Goal: Task Accomplishment & Management: Use online tool/utility

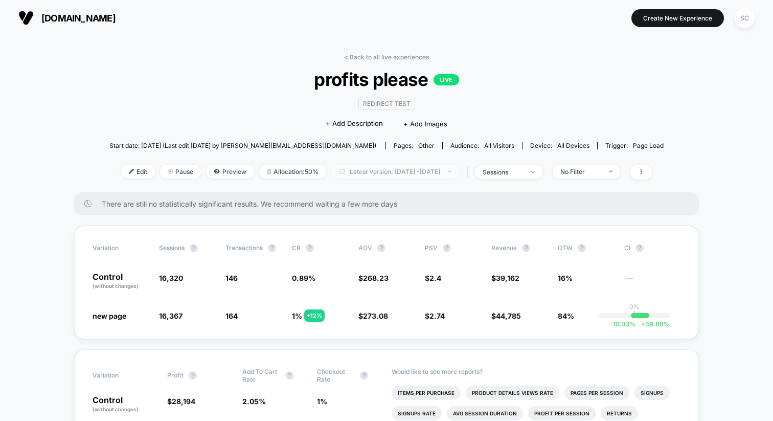
scroll to position [59, 0]
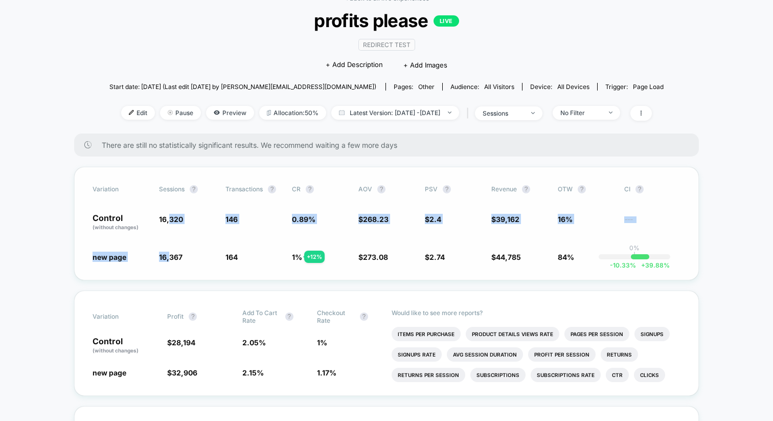
drag, startPoint x: 168, startPoint y: 221, endPoint x: 169, endPoint y: 255, distance: 33.3
click at [169, 255] on div "Variation Sessions ? Transactions ? CR ? AOV ? PSV ? Revenue ? OTW ? CI ? Contr…" at bounding box center [386, 224] width 625 height 114
click at [169, 255] on span "16,367" at bounding box center [171, 257] width 24 height 9
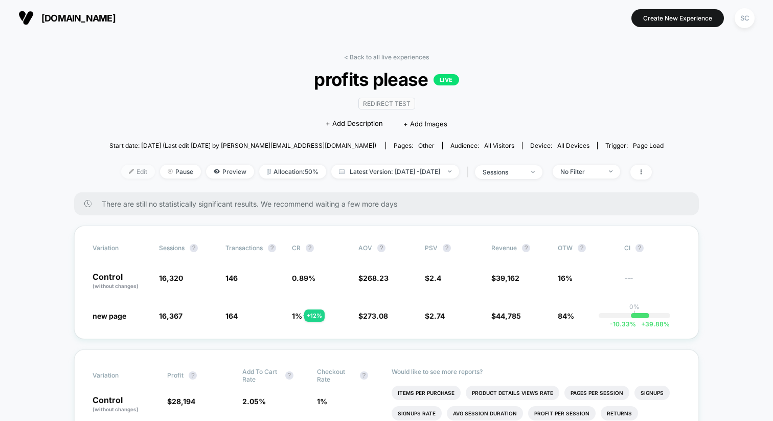
click at [121, 172] on span "Edit" at bounding box center [138, 172] width 34 height 14
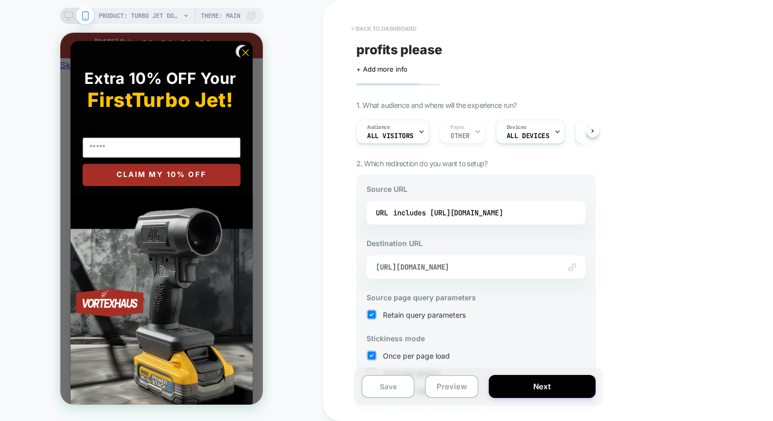
click at [401, 25] on button "< back to dashboard" at bounding box center [383, 28] width 75 height 16
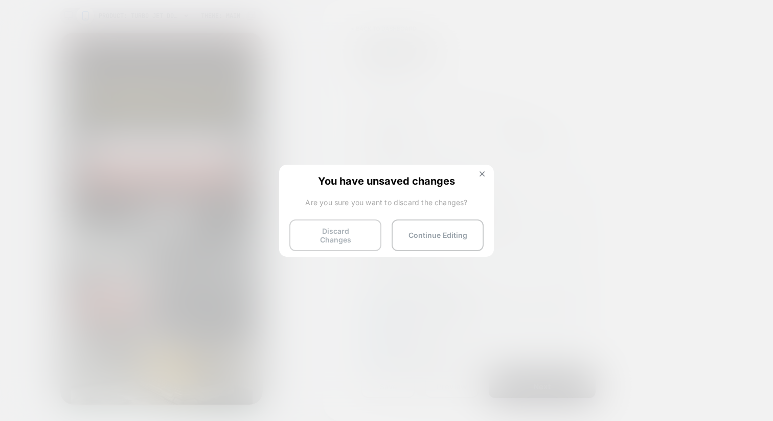
click at [341, 230] on button "Discard Changes" at bounding box center [335, 235] width 92 height 32
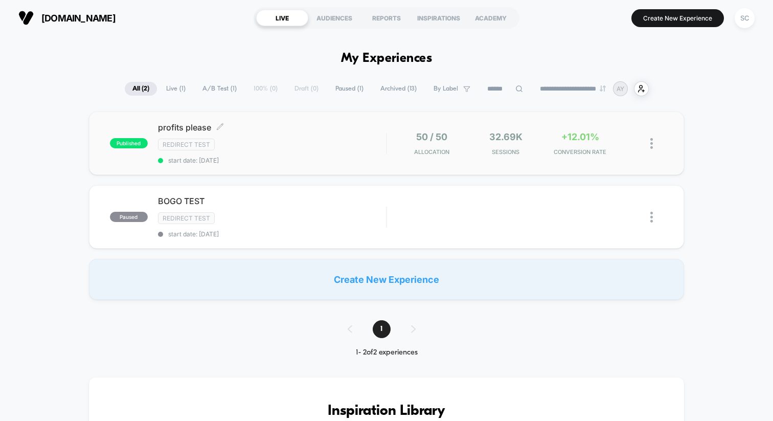
click at [239, 152] on div "profits please Click to edit experience details Click to edit experience detail…" at bounding box center [272, 143] width 228 height 42
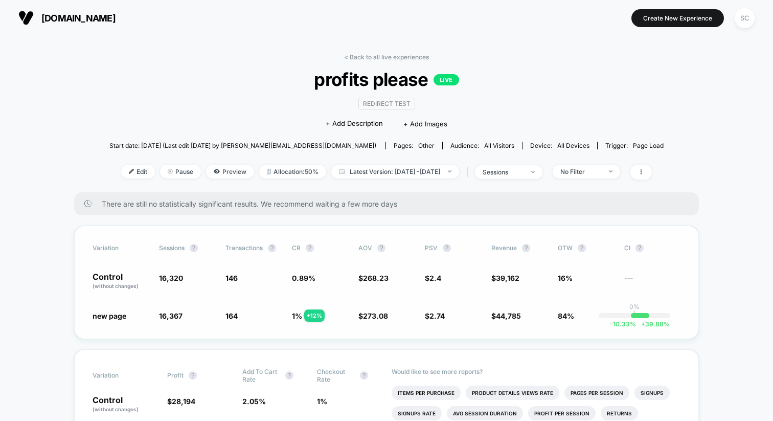
scroll to position [22, 0]
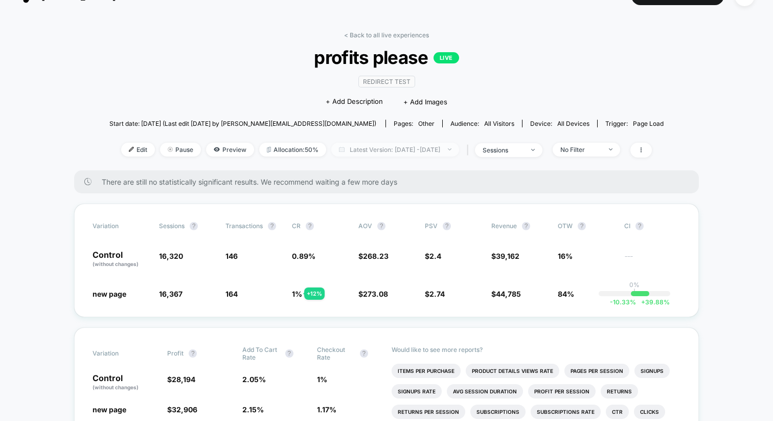
click at [390, 147] on span "Latest Version: Aug 30, 2025 - Sep 21, 2025" at bounding box center [395, 150] width 128 height 14
select select "*"
select select "****"
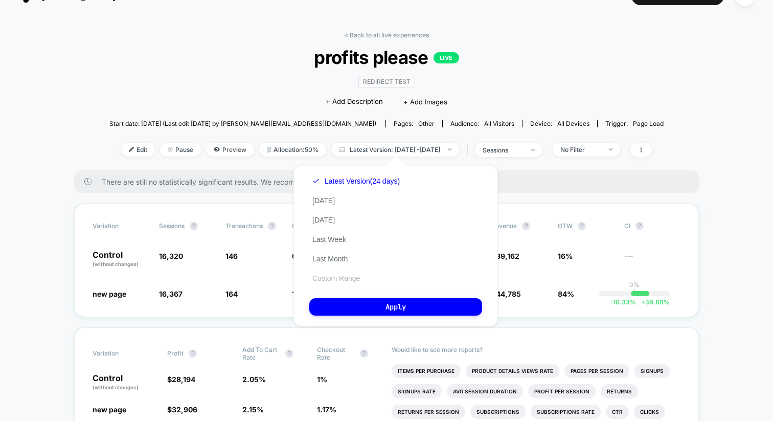
click at [348, 280] on button "Custom Range" at bounding box center [336, 278] width 54 height 9
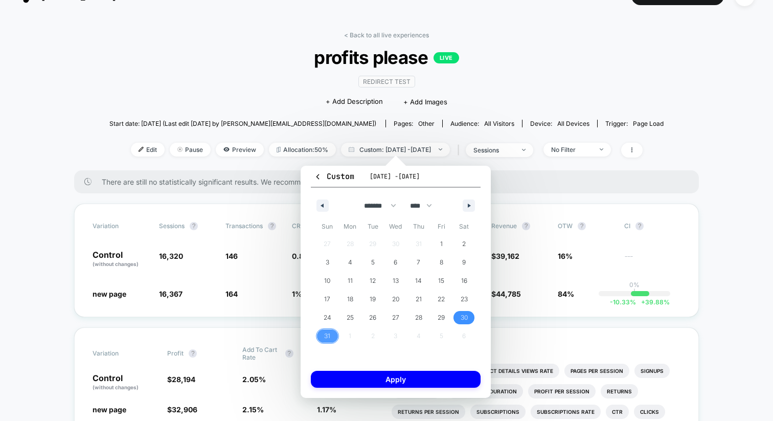
click at [319, 336] on span "31" at bounding box center [327, 335] width 23 height 13
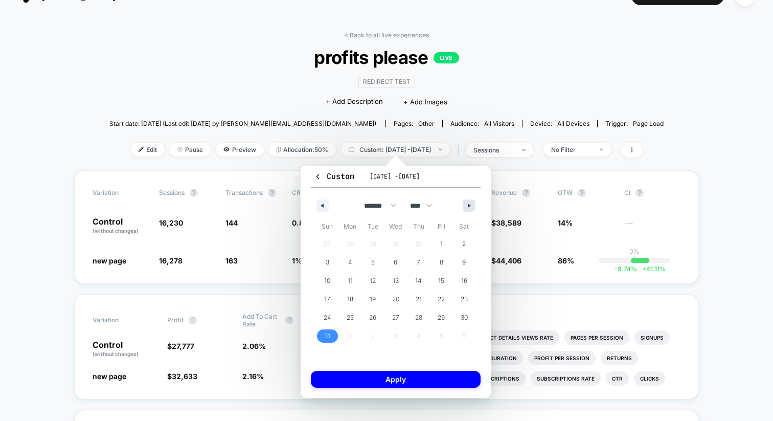
click at [466, 205] on button "button" at bounding box center [469, 205] width 12 height 12
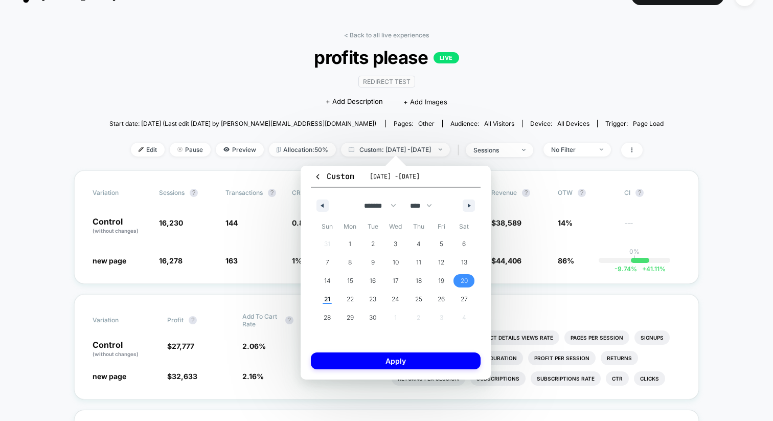
click at [462, 281] on span "20" at bounding box center [464, 281] width 7 height 18
select select "*"
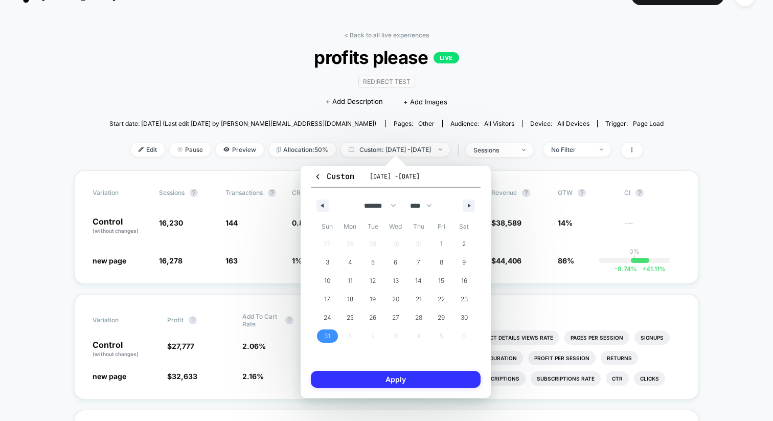
click at [390, 382] on button "Apply" at bounding box center [396, 379] width 170 height 17
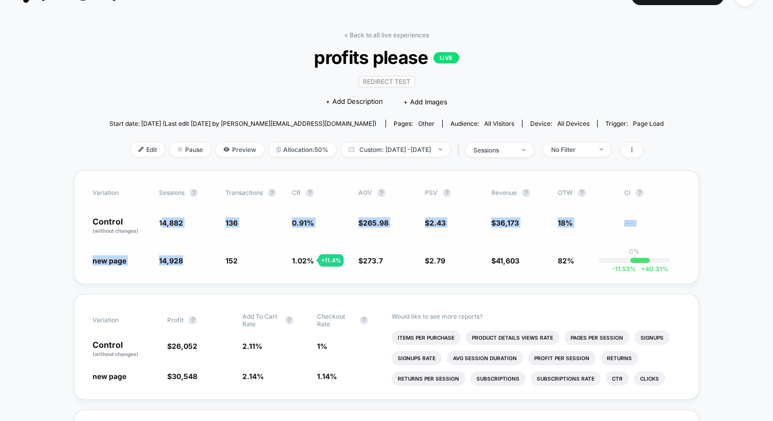
drag, startPoint x: 181, startPoint y: 258, endPoint x: 161, endPoint y: 220, distance: 42.8
click at [161, 220] on div "Variation Sessions ? Transactions ? CR ? AOV ? PSV ? Revenue ? OTW ? CI ? Contr…" at bounding box center [386, 227] width 625 height 114
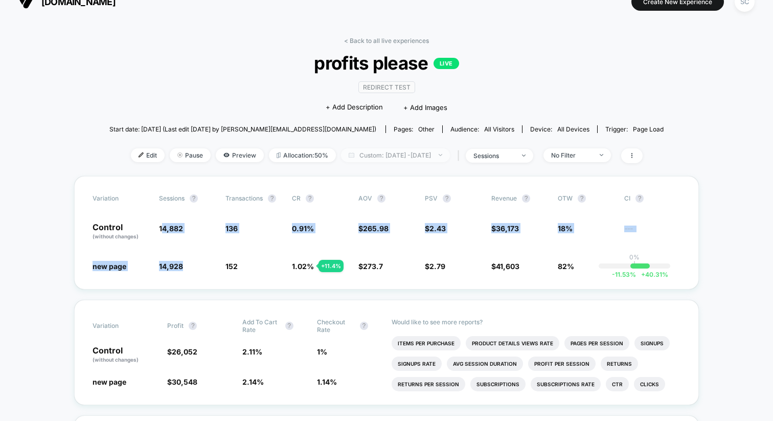
scroll to position [25, 0]
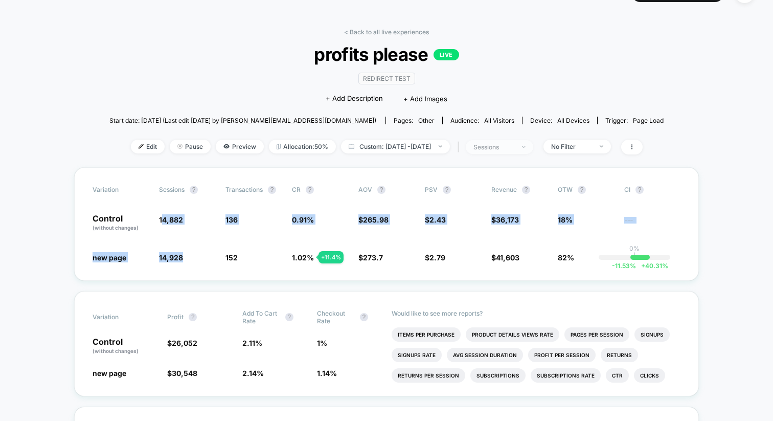
click at [498, 142] on span "sessions" at bounding box center [499, 147] width 67 height 14
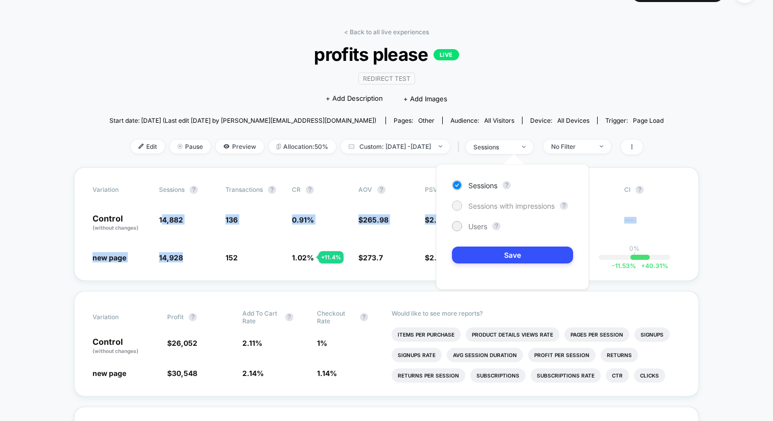
click at [502, 210] on div "Sessions with impressions" at bounding box center [503, 205] width 103 height 10
click at [495, 256] on button "Save" at bounding box center [512, 254] width 121 height 17
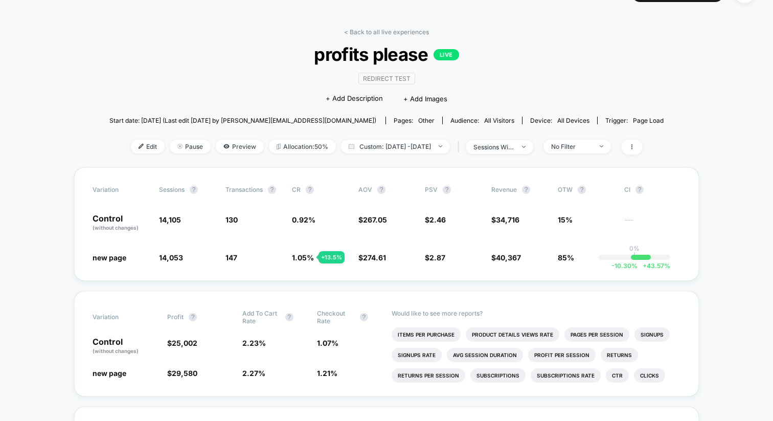
drag, startPoint x: 160, startPoint y: 216, endPoint x: 185, endPoint y: 257, distance: 48.0
click at [184, 257] on div "Variation Sessions ? Transactions ? CR ? AOV ? PSV ? Revenue ? OTW ? CI ? Contr…" at bounding box center [386, 224] width 625 height 114
click at [185, 257] on span "14,053 - 0.37 %" at bounding box center [187, 257] width 56 height 10
drag, startPoint x: 182, startPoint y: 258, endPoint x: 165, endPoint y: 253, distance: 17.5
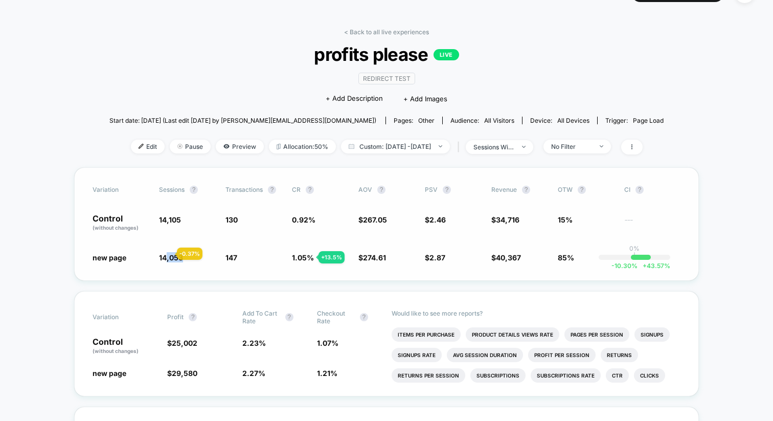
click at [165, 253] on span "14,053" at bounding box center [171, 257] width 24 height 9
drag, startPoint x: 161, startPoint y: 217, endPoint x: 177, endPoint y: 219, distance: 16.9
click at [177, 219] on span "14,105" at bounding box center [170, 219] width 22 height 9
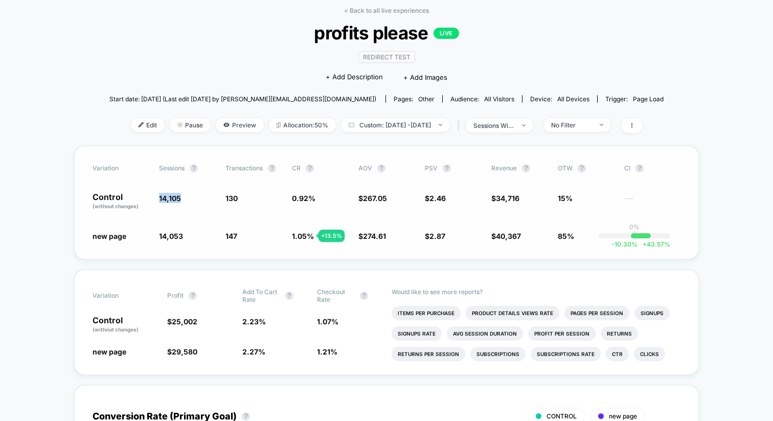
scroll to position [47, 0]
drag, startPoint x: 260, startPoint y: 320, endPoint x: 236, endPoint y: 318, distance: 24.6
click at [236, 318] on div "Control (without changes) $ 25,002 2.23 % 1.07 %" at bounding box center [387, 323] width 588 height 17
click at [245, 317] on span "2.23 %" at bounding box center [254, 321] width 24 height 9
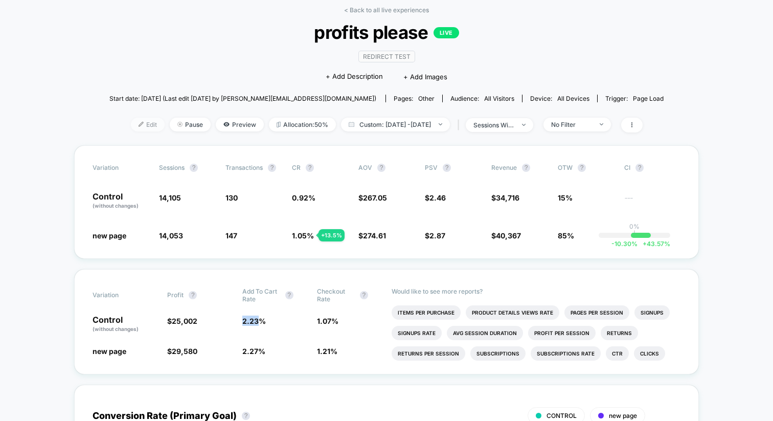
click at [131, 127] on span "Edit" at bounding box center [148, 125] width 34 height 14
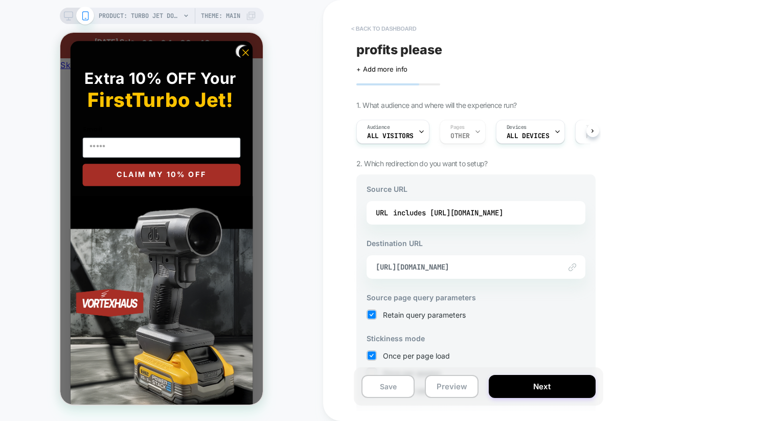
click at [366, 32] on button "< back to dashboard" at bounding box center [383, 28] width 75 height 16
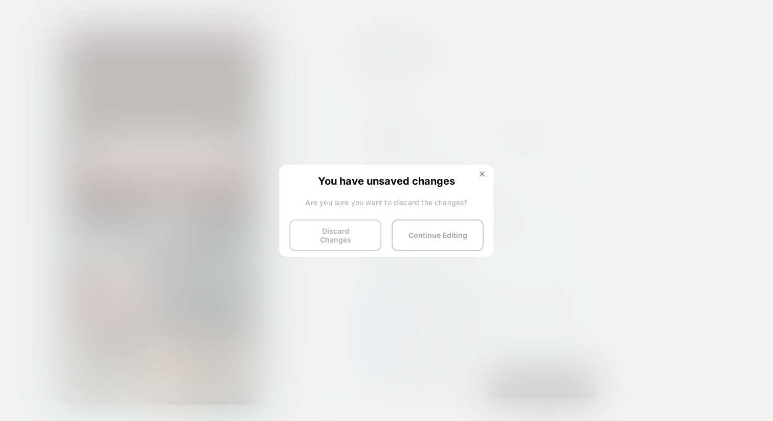
click at [354, 234] on button "Discard Changes" at bounding box center [335, 235] width 92 height 32
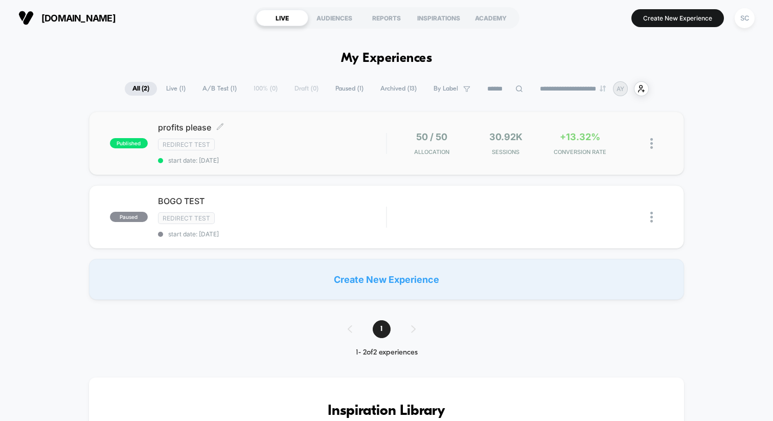
click at [337, 127] on span "profits please Click to edit experience details" at bounding box center [272, 127] width 228 height 10
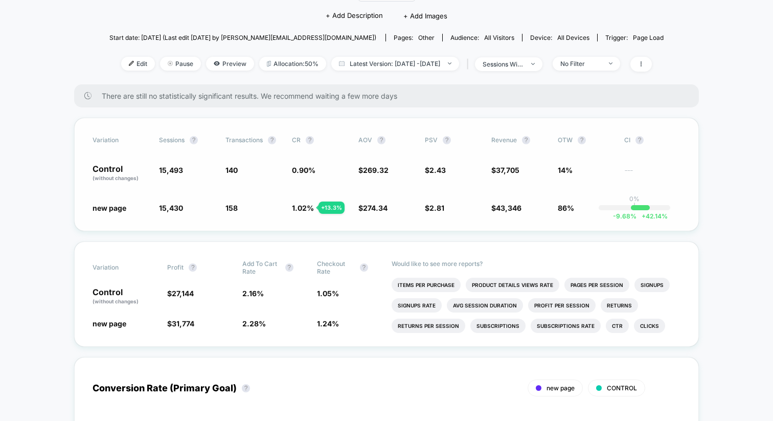
scroll to position [108, 0]
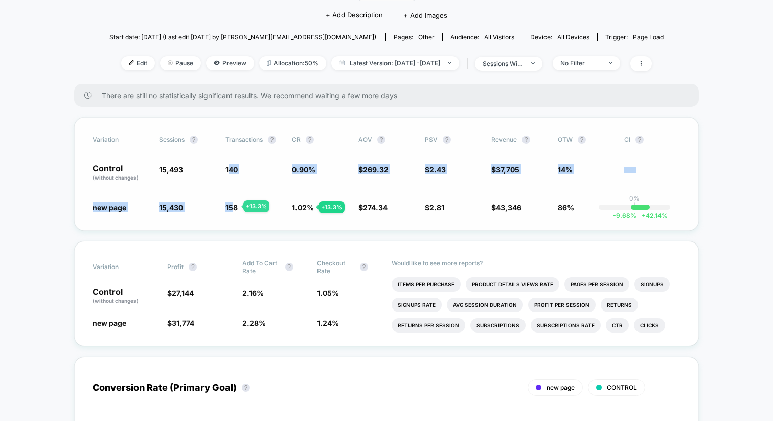
drag, startPoint x: 230, startPoint y: 167, endPoint x: 231, endPoint y: 207, distance: 40.4
click at [231, 207] on div "Variation Sessions ? Transactions ? CR ? AOV ? PSV ? Revenue ? OTW ? CI ? Contr…" at bounding box center [386, 174] width 625 height 114
click at [231, 207] on span "158" at bounding box center [232, 207] width 12 height 9
drag, startPoint x: 228, startPoint y: 168, endPoint x: 233, endPoint y: 211, distance: 43.3
click at [233, 211] on div "Variation Sessions ? Transactions ? CR ? AOV ? PSV ? Revenue ? OTW ? CI ? Contr…" at bounding box center [386, 174] width 625 height 114
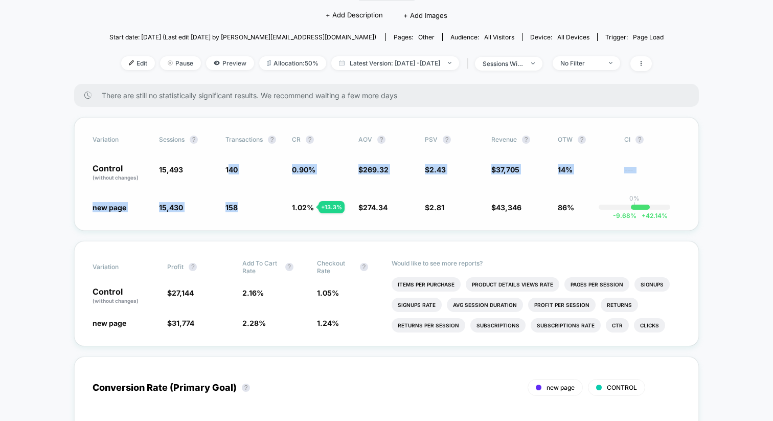
click at [233, 211] on div "Variation Sessions ? Transactions ? CR ? AOV ? PSV ? Revenue ? OTW ? CI ? Contr…" at bounding box center [386, 174] width 625 height 114
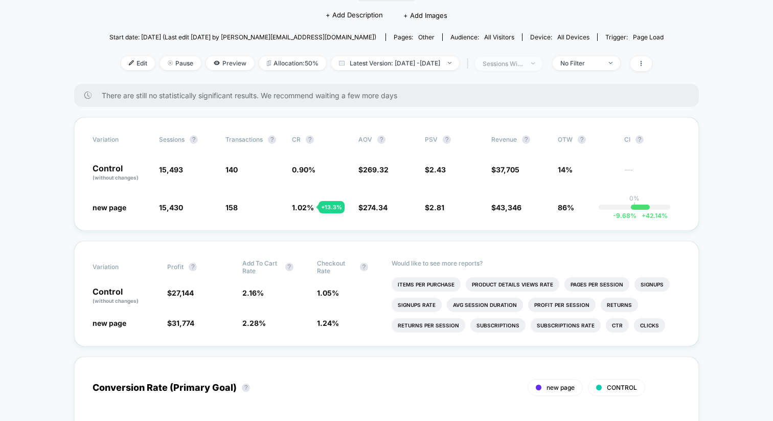
click at [524, 64] on div "sessions with impression" at bounding box center [503, 64] width 41 height 8
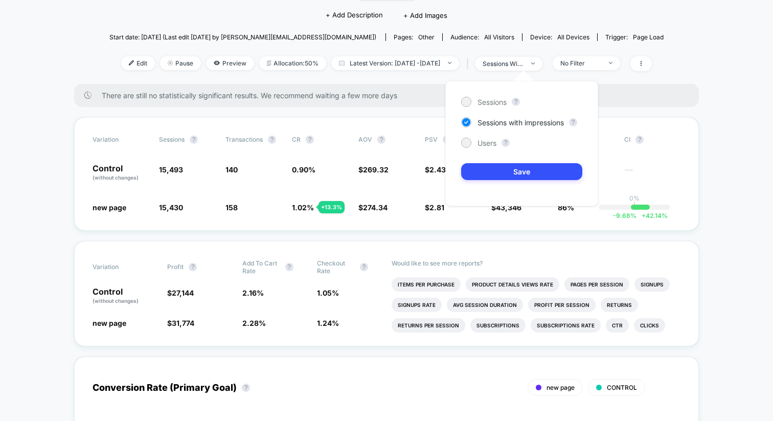
click at [502, 109] on div "Sessions ? Sessions with impressions ? Users ? Save" at bounding box center [521, 143] width 153 height 125
click at [499, 103] on span "Sessions" at bounding box center [492, 102] width 29 height 9
click at [496, 184] on div "Sessions ? Sessions with impressions ? Users ? Save" at bounding box center [521, 143] width 153 height 125
click at [496, 181] on div "Sessions ? Sessions with impressions ? Users ? Save" at bounding box center [521, 143] width 153 height 125
click at [496, 174] on button "Save" at bounding box center [521, 171] width 121 height 17
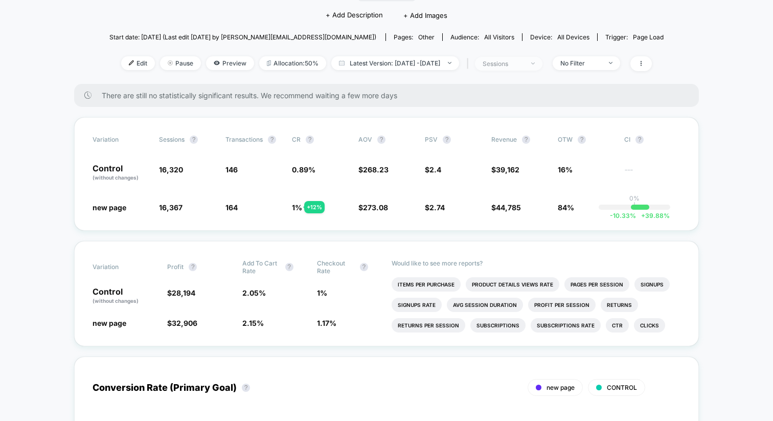
click at [528, 57] on span "sessions" at bounding box center [508, 64] width 67 height 14
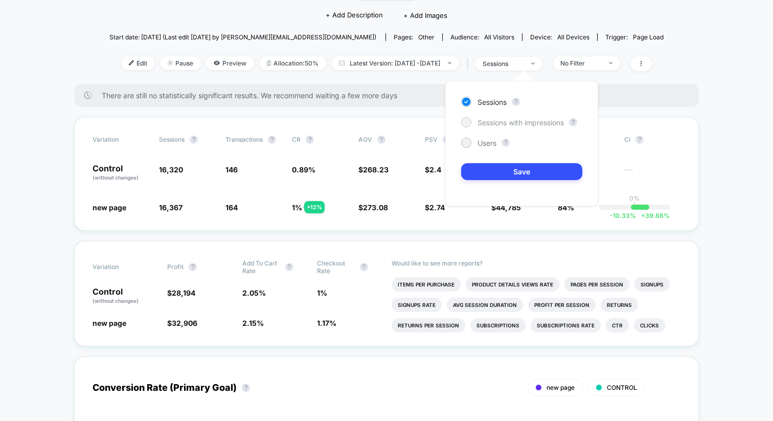
click at [497, 122] on span "Sessions with impressions" at bounding box center [521, 122] width 86 height 9
click at [493, 176] on button "Save" at bounding box center [521, 171] width 121 height 17
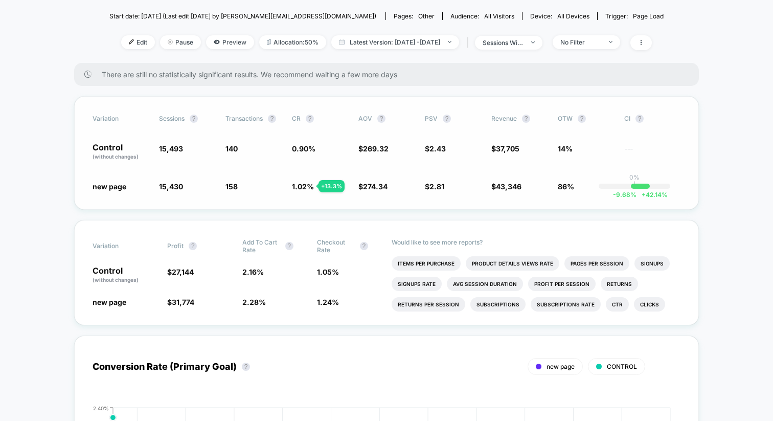
scroll to position [130, 0]
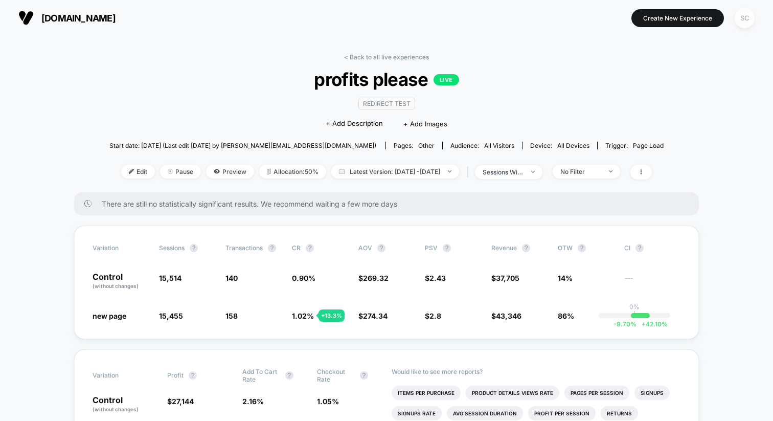
click at [746, 16] on div "SC" at bounding box center [745, 18] width 20 height 20
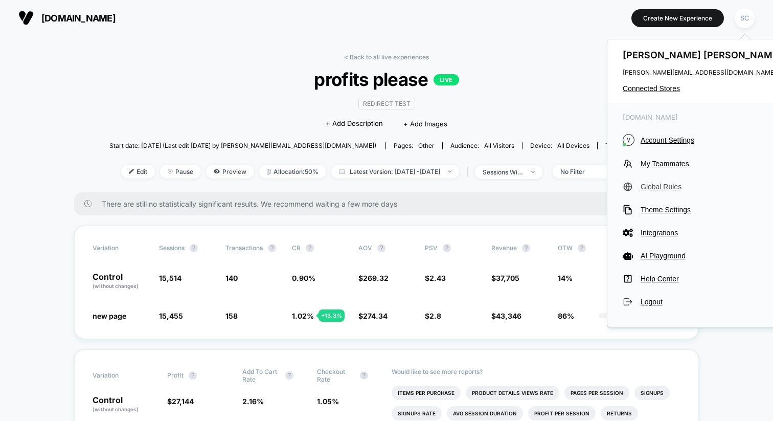
click at [658, 185] on span "Global Rules" at bounding box center [713, 187] width 144 height 8
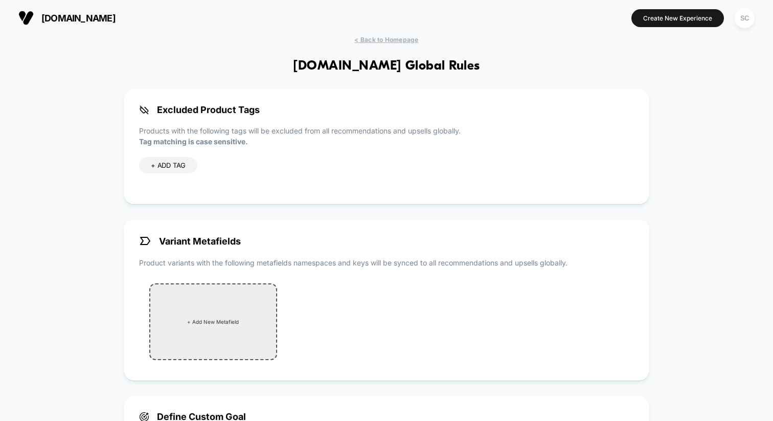
scroll to position [257, 0]
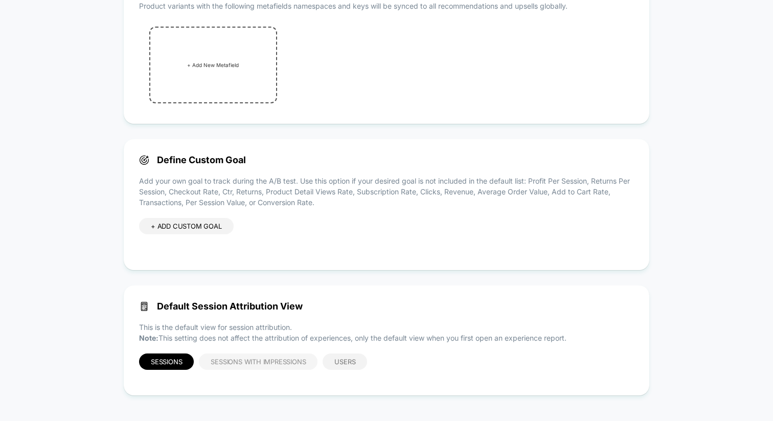
click at [234, 367] on div "Sessions with Impressions" at bounding box center [258, 361] width 119 height 16
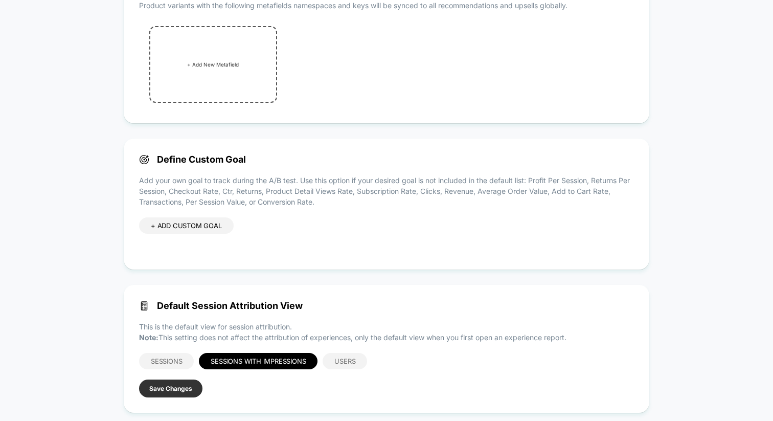
click at [172, 392] on button "Save Changes" at bounding box center [170, 388] width 63 height 18
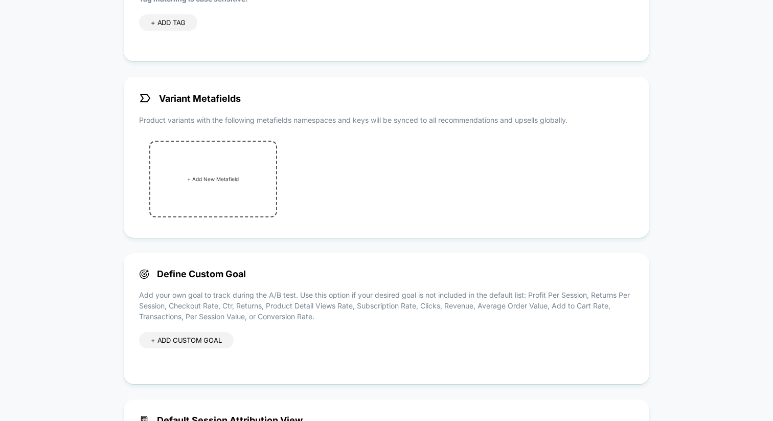
scroll to position [0, 0]
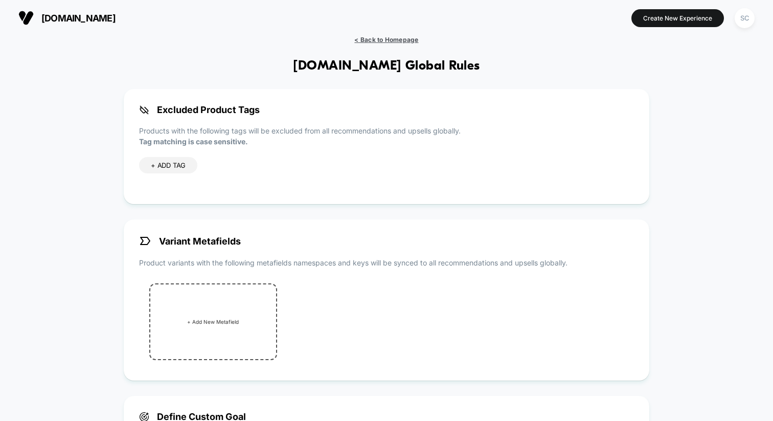
click at [407, 37] on span "< Back to Homepage" at bounding box center [386, 40] width 64 height 8
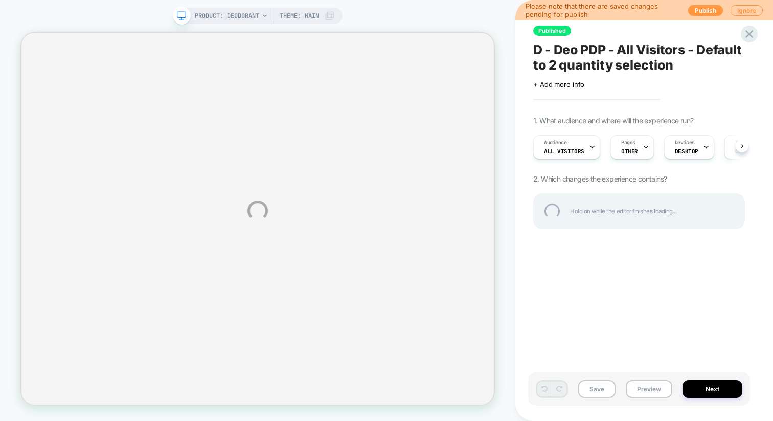
click at [743, 146] on div "PRODUCT: Deodorant Theme: MAIN Please note that there are saved changes pending…" at bounding box center [386, 210] width 773 height 421
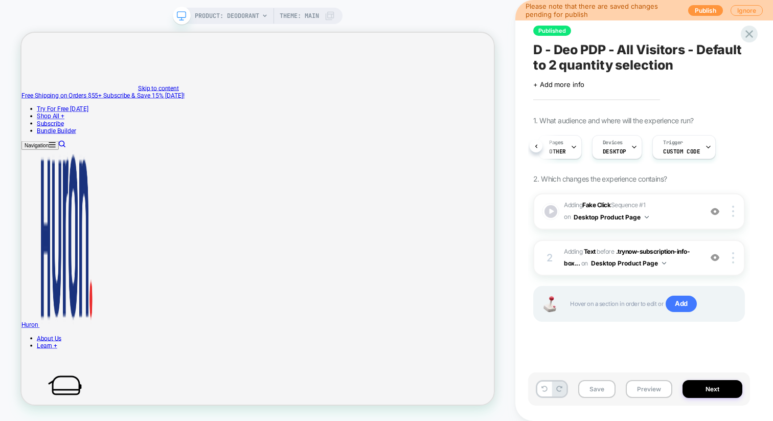
click at [582, 47] on span "D - Deo PDP - All Visitors - Default to 2 quantity selection" at bounding box center [639, 57] width 212 height 31
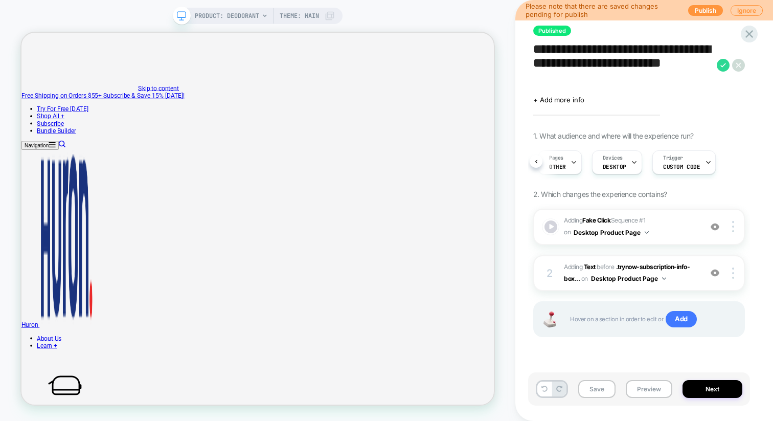
click at [582, 47] on textarea "**********" at bounding box center [622, 65] width 178 height 46
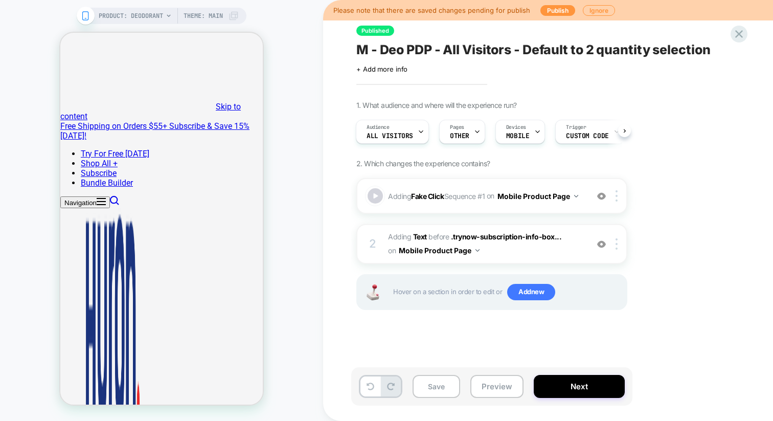
click at [525, 49] on span "M - Deo PDP - All Visitors - Default to 2 quantity selection" at bounding box center [533, 49] width 354 height 15
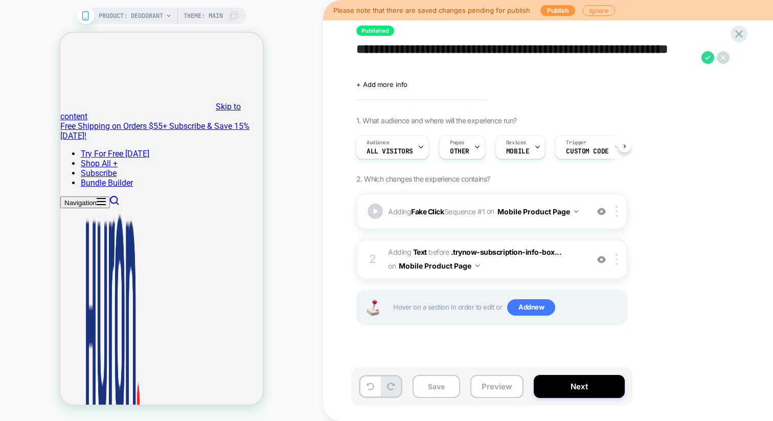
click at [525, 49] on textarea "**********" at bounding box center [526, 57] width 340 height 31
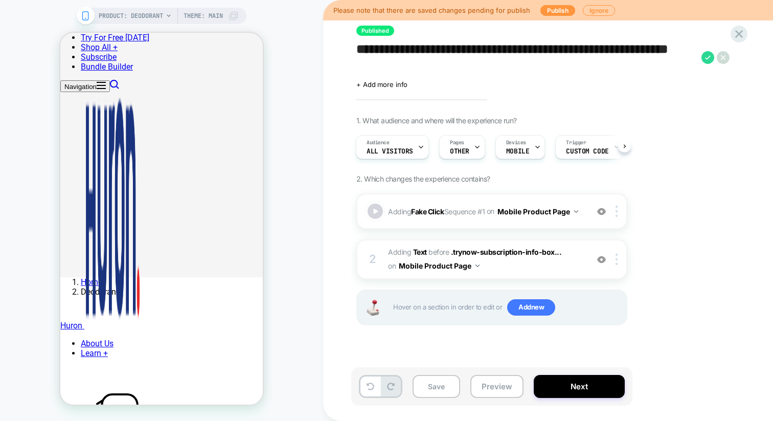
scroll to position [297, 0]
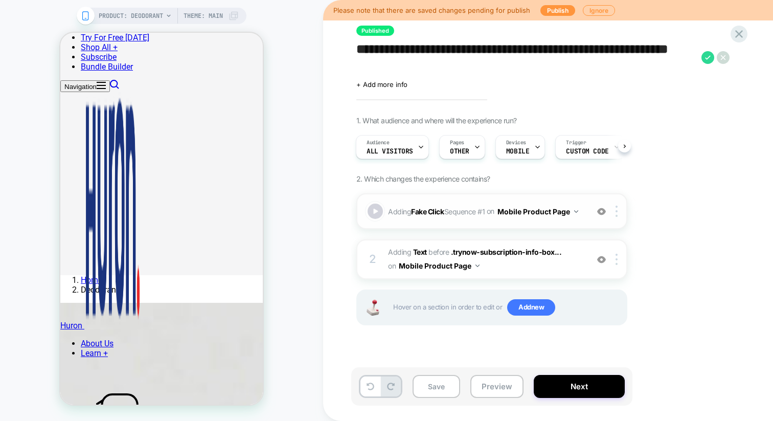
click at [605, 211] on img at bounding box center [601, 211] width 9 height 9
click at [377, 213] on div at bounding box center [376, 211] width 18 height 18
click at [376, 213] on div at bounding box center [376, 211] width 18 height 18
click at [603, 211] on img at bounding box center [601, 211] width 9 height 9
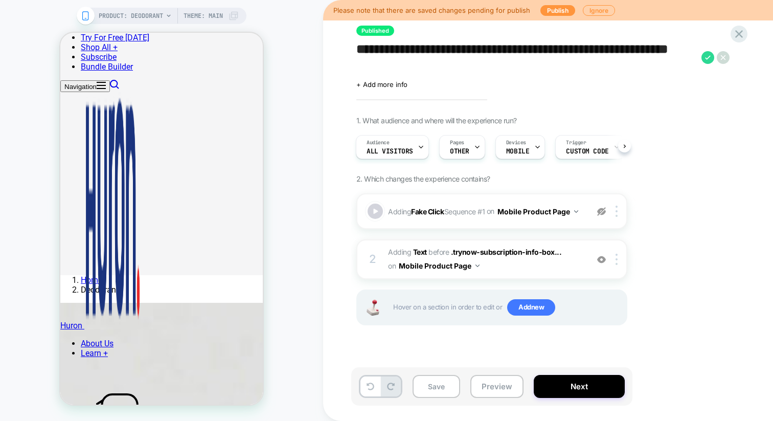
click at [603, 211] on img at bounding box center [601, 211] width 9 height 9
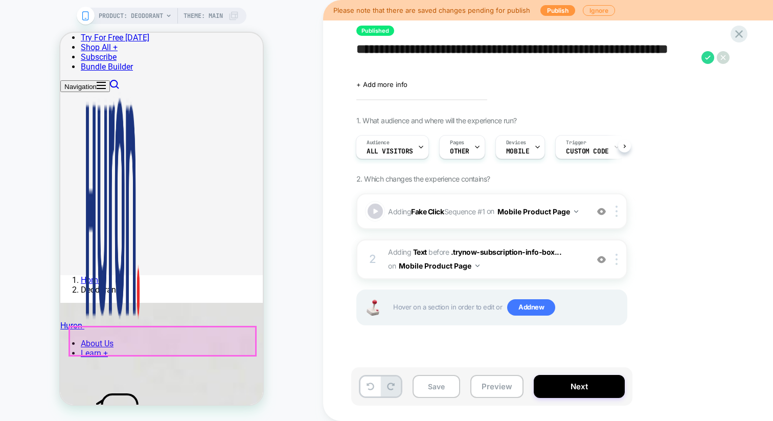
scroll to position [299, 0]
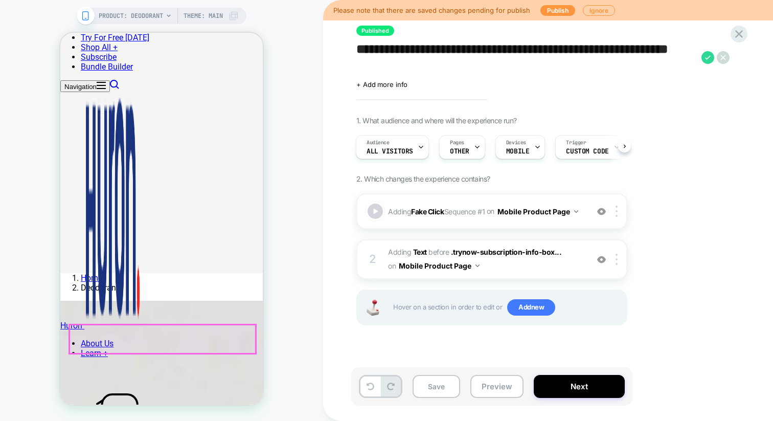
type input "*"
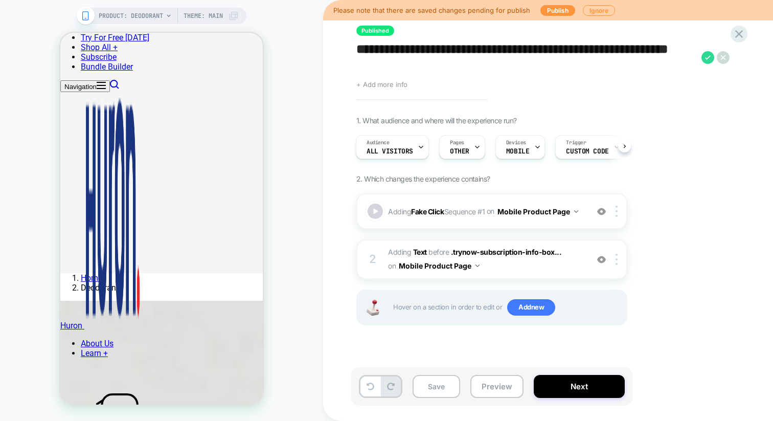
click at [395, 82] on span "+ Add more info" at bounding box center [381, 84] width 51 height 8
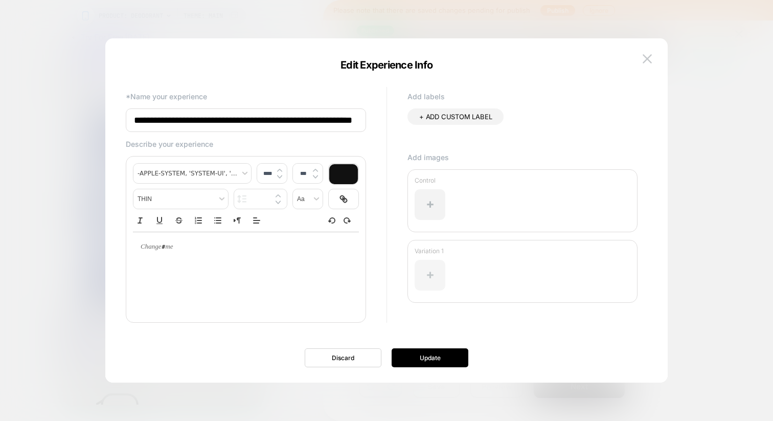
scroll to position [0, 0]
click at [427, 270] on div at bounding box center [430, 275] width 31 height 31
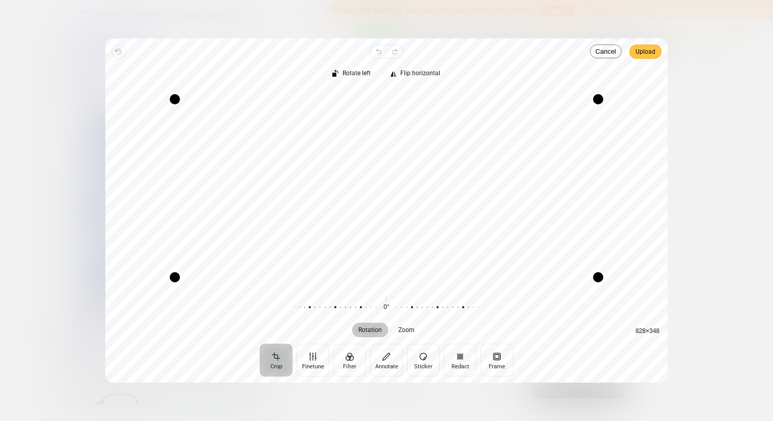
click at [639, 50] on span "Upload" at bounding box center [646, 52] width 20 height 12
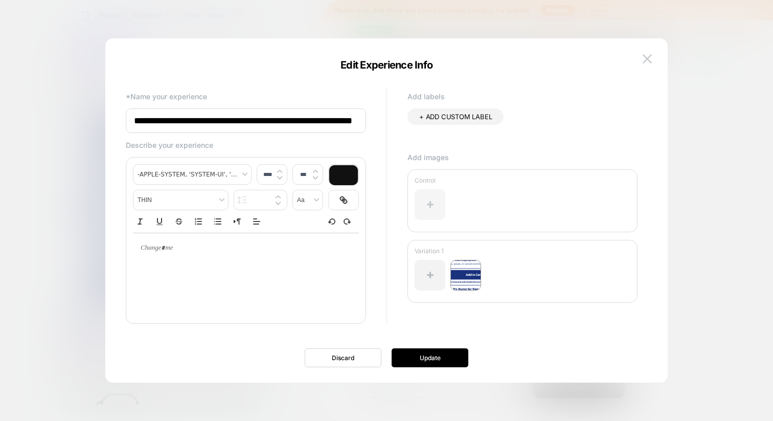
click at [427, 202] on div at bounding box center [430, 204] width 31 height 31
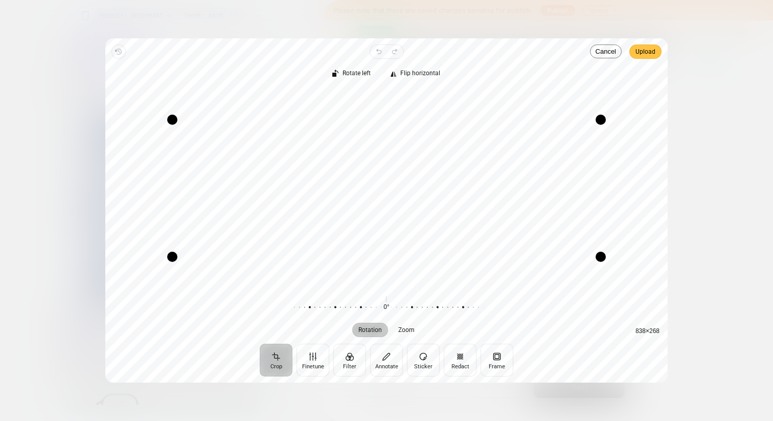
click at [644, 58] on span "Upload" at bounding box center [646, 51] width 20 height 14
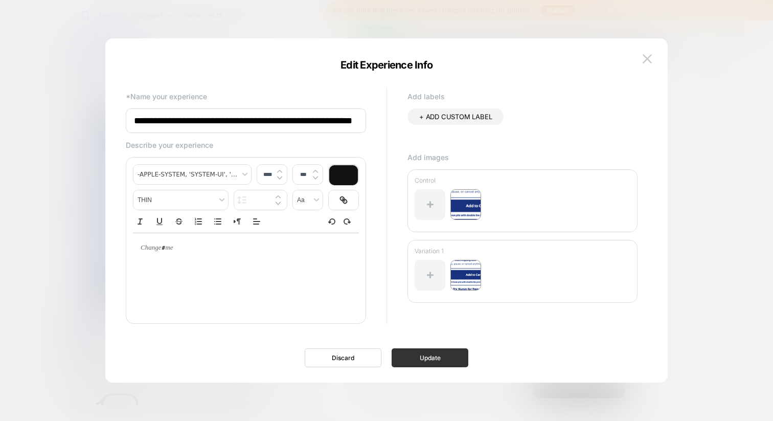
click at [401, 358] on button "Update" at bounding box center [430, 357] width 77 height 19
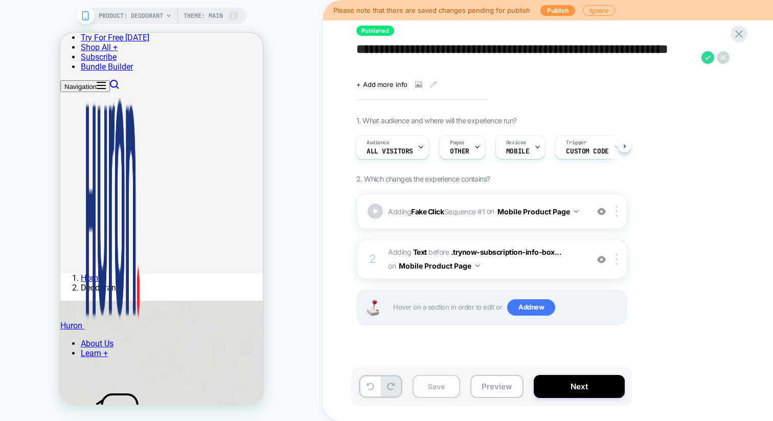
click at [437, 383] on button "Save" at bounding box center [437, 386] width 48 height 23
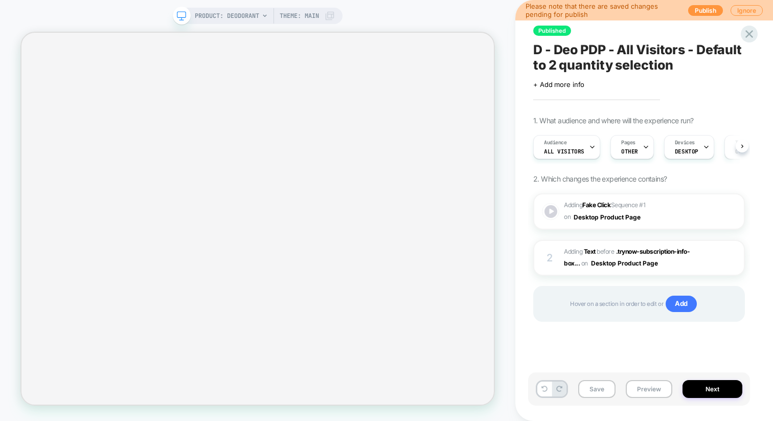
scroll to position [0, 1]
click at [644, 389] on button "Preview" at bounding box center [649, 389] width 47 height 18
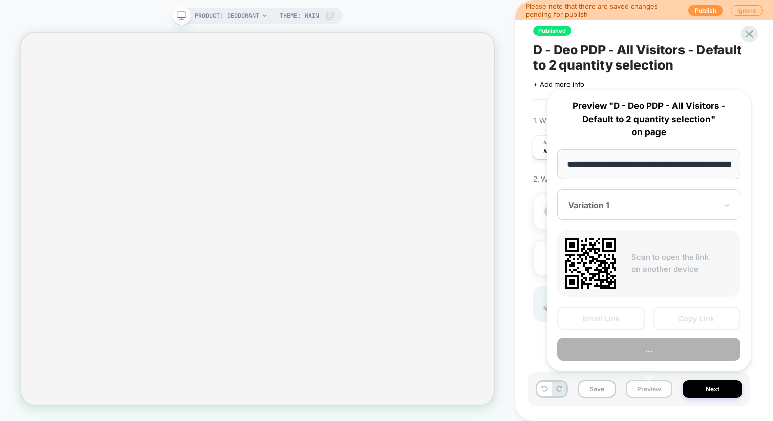
scroll to position [0, 89]
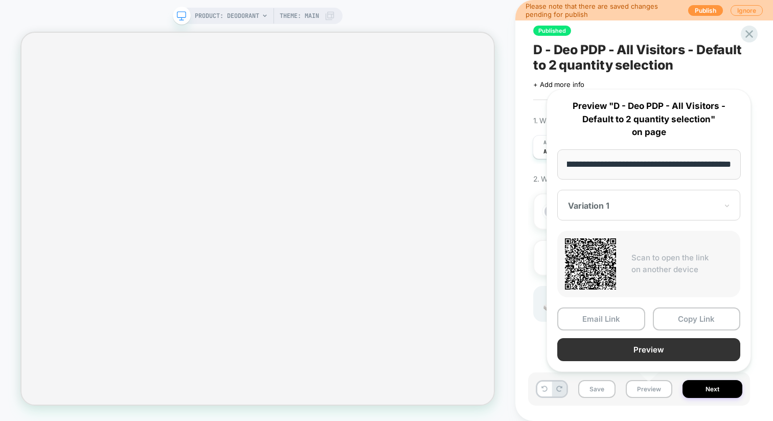
click at [638, 349] on button "Preview" at bounding box center [648, 349] width 183 height 23
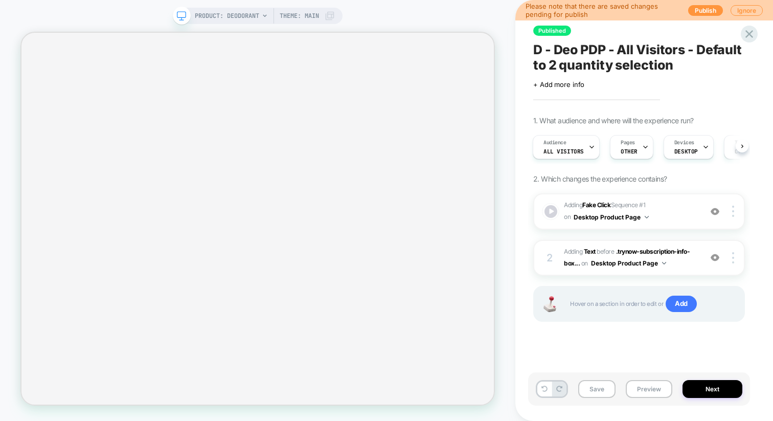
click at [560, 80] on div "Click to edit experience details + Add more info" at bounding box center [639, 81] width 212 height 16
click at [559, 85] on span "+ Add more info" at bounding box center [558, 84] width 51 height 8
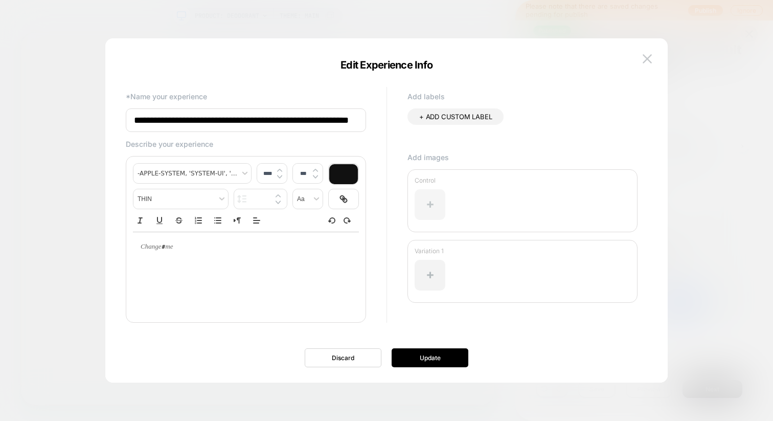
click at [431, 204] on div at bounding box center [430, 204] width 31 height 31
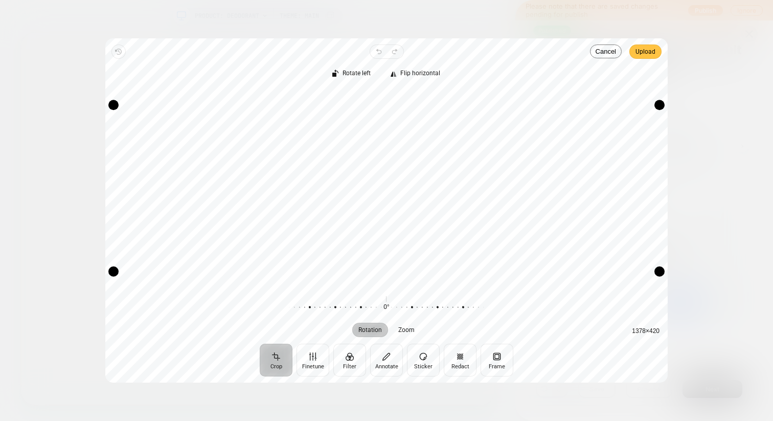
click at [640, 56] on span "Upload" at bounding box center [646, 52] width 20 height 12
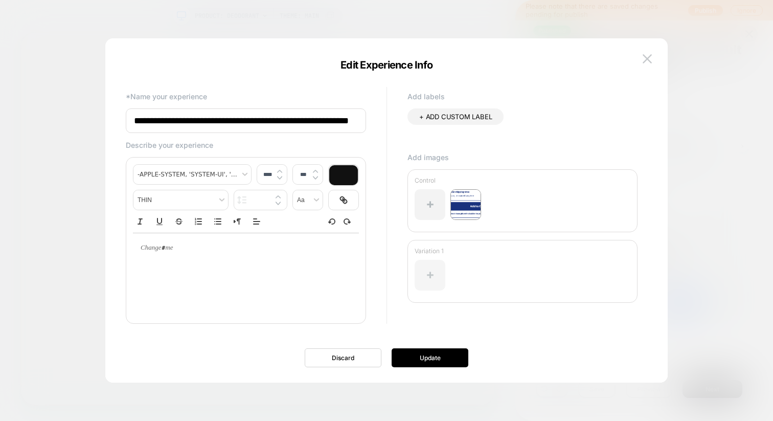
click at [437, 271] on div at bounding box center [430, 275] width 31 height 31
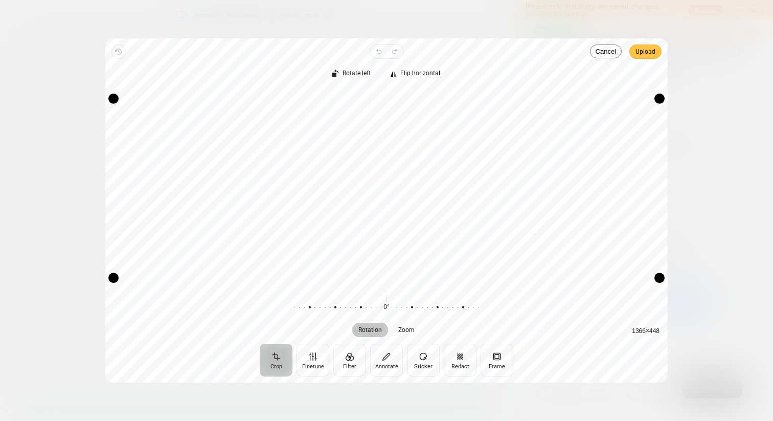
click at [644, 52] on span "Upload" at bounding box center [646, 52] width 20 height 12
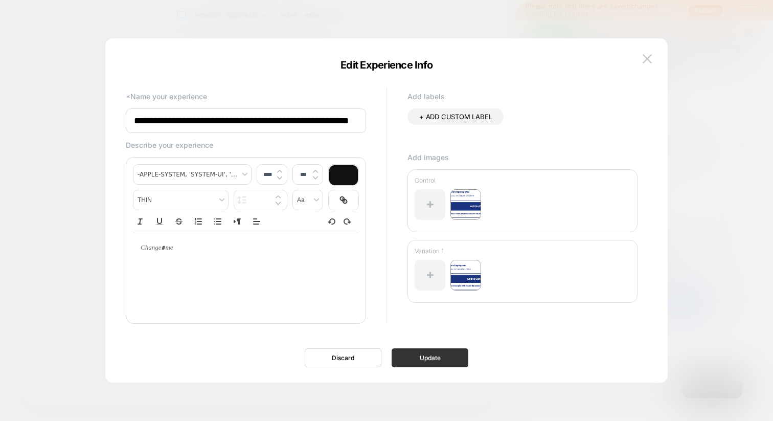
click at [409, 360] on button "Update" at bounding box center [430, 357] width 77 height 19
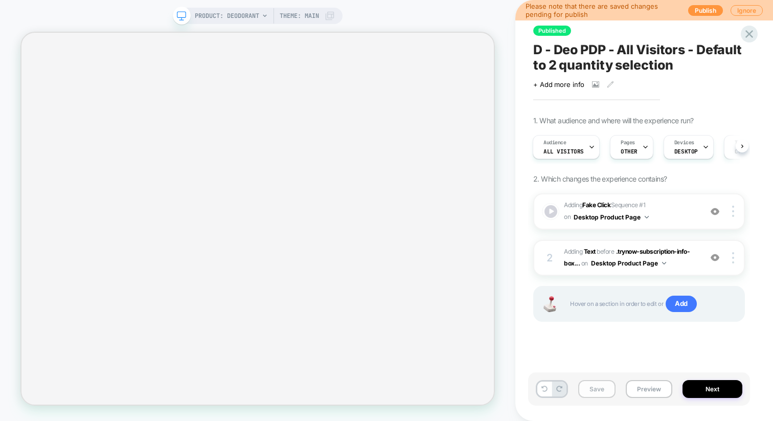
click at [593, 389] on button "Save" at bounding box center [596, 389] width 37 height 18
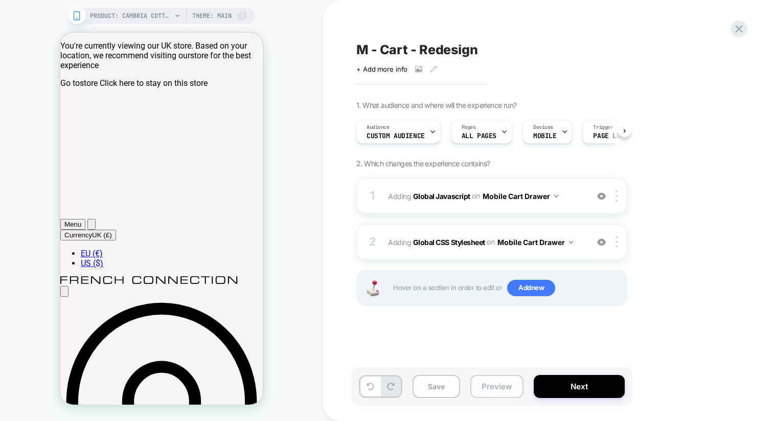
click at [481, 376] on button "Preview" at bounding box center [496, 386] width 53 height 23
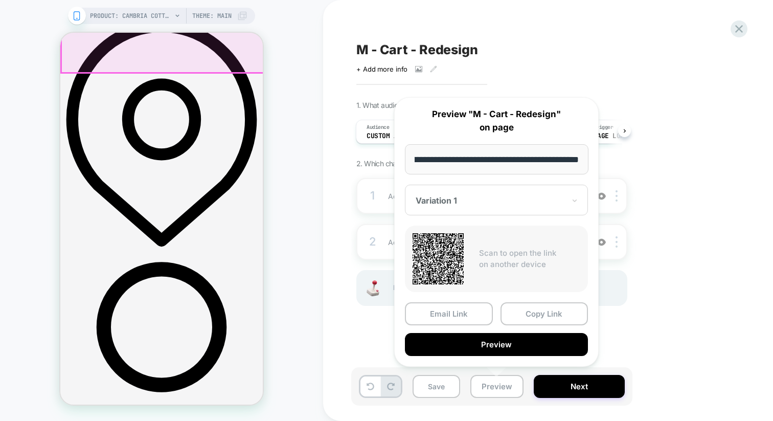
scroll to position [295, 0]
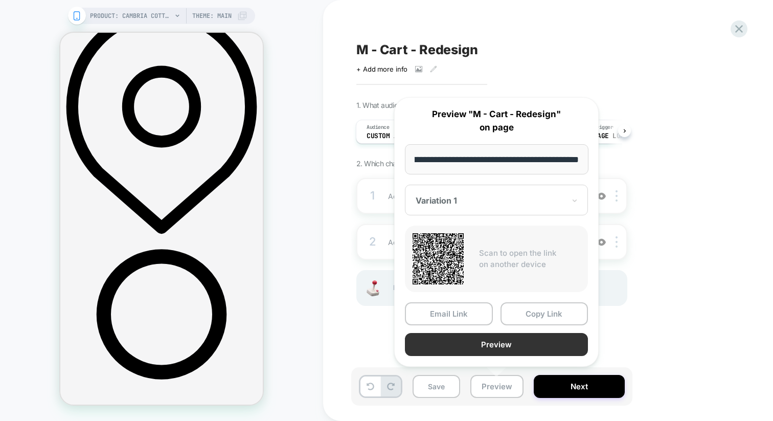
click at [482, 343] on button "Preview" at bounding box center [496, 344] width 183 height 23
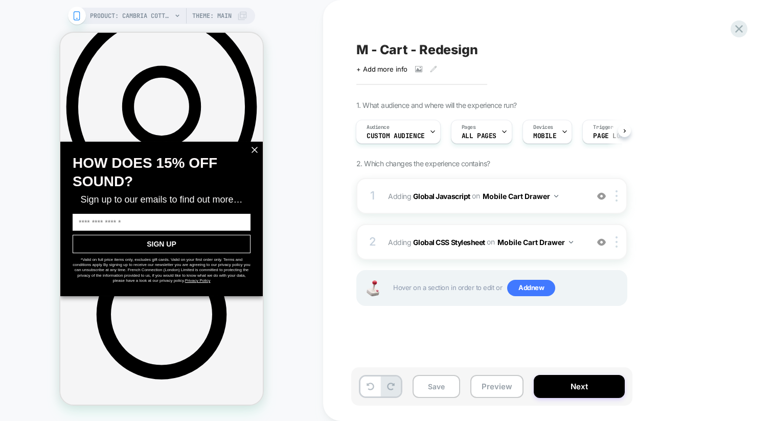
click at [421, 64] on div "Click to view images Click to edit experience details + Add more info" at bounding box center [468, 65] width 224 height 16
click at [417, 69] on icon at bounding box center [418, 68] width 7 height 7
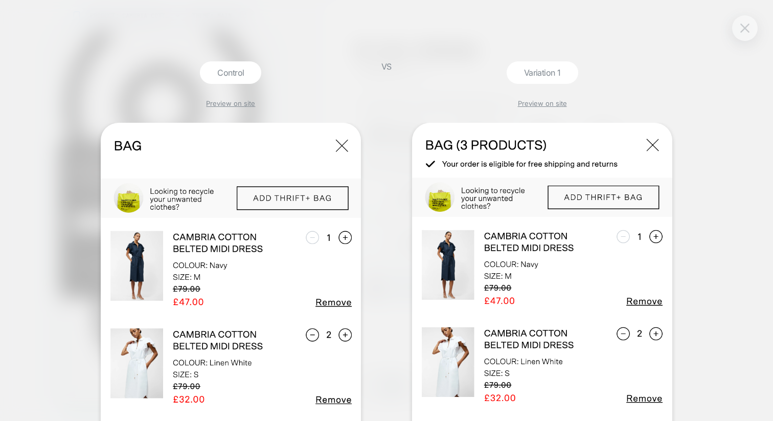
click at [750, 20] on button at bounding box center [744, 27] width 15 height 15
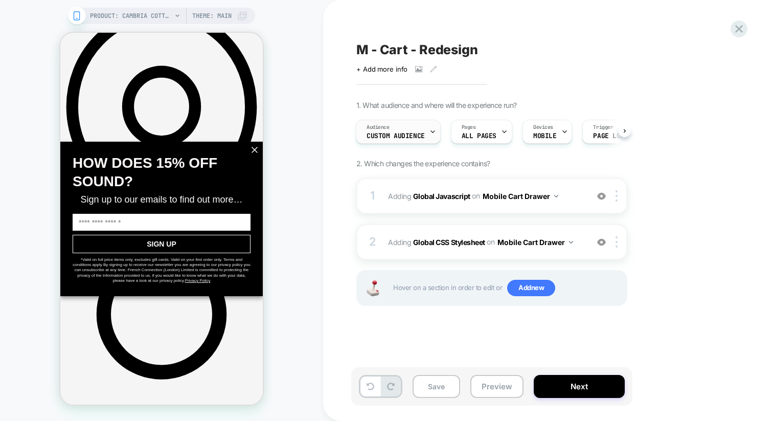
click at [414, 134] on span "Custom Audience" at bounding box center [396, 135] width 58 height 7
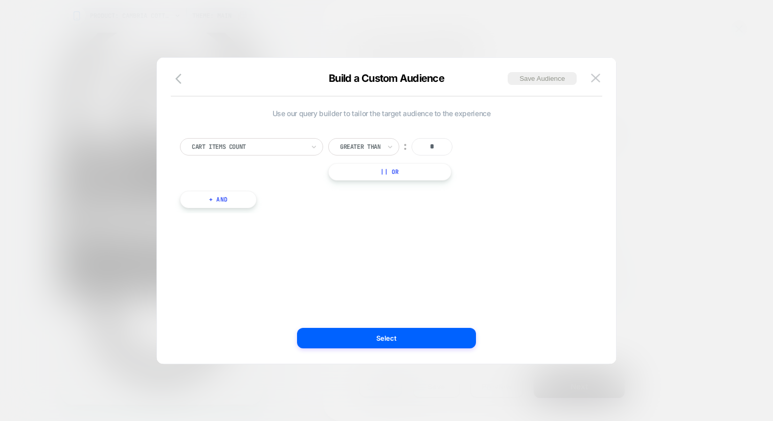
click at [665, 152] on div at bounding box center [386, 210] width 773 height 421
